Goal: Information Seeking & Learning: Learn about a topic

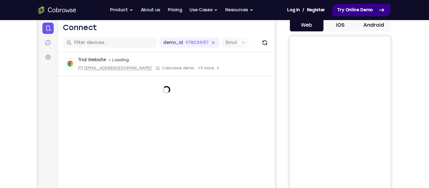
scroll to position [65, 0]
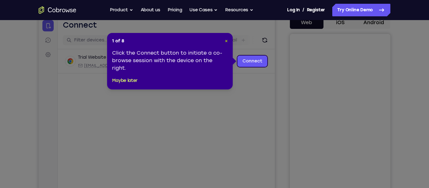
click at [227, 42] on span "×" at bounding box center [226, 40] width 3 height 5
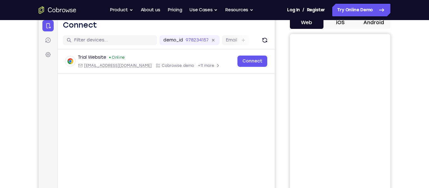
click at [370, 21] on button "Android" at bounding box center [374, 22] width 34 height 13
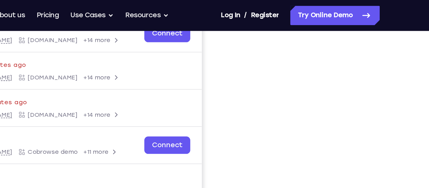
scroll to position [104, 0]
